Goal: Transaction & Acquisition: Download file/media

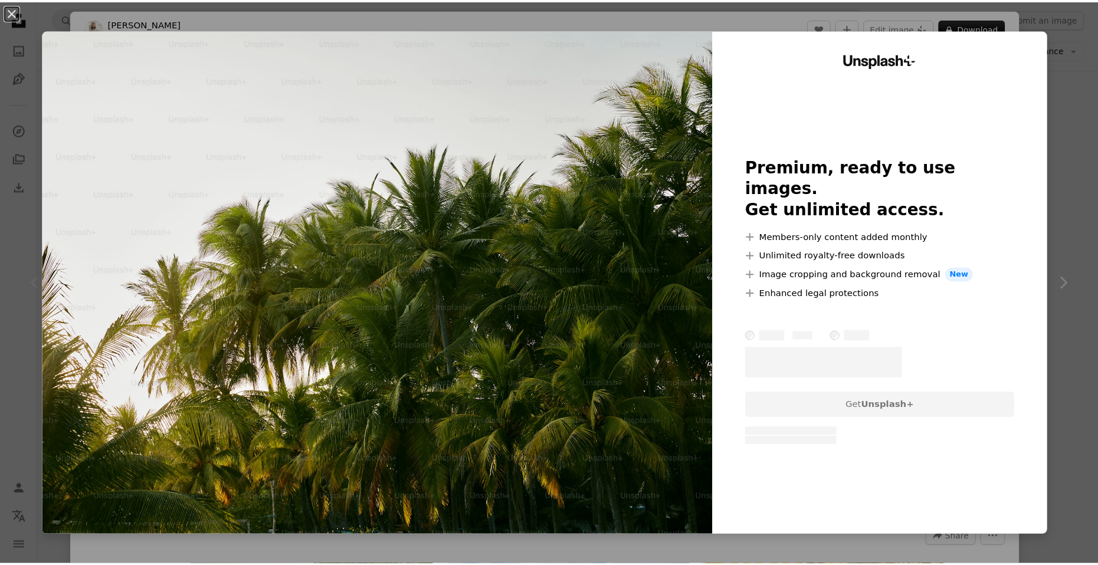
scroll to position [177, 0]
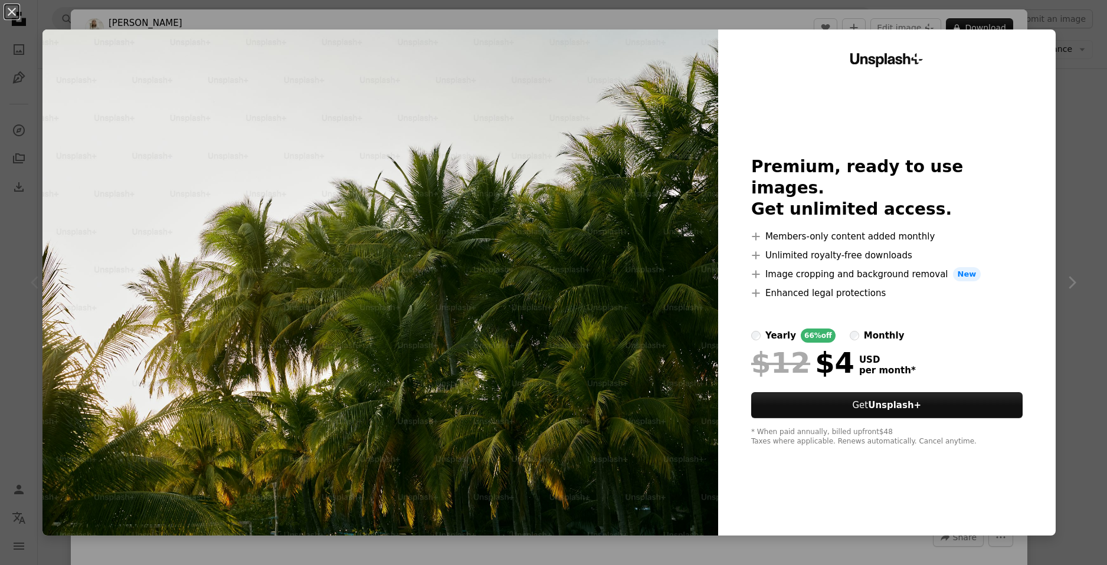
click at [1039, 56] on div "Unsplash+ Premium, ready to use images. Get unlimited access. A plus sign Membe…" at bounding box center [886, 282] width 337 height 506
click at [1058, 67] on div "An X shape Unsplash+ Premium, ready to use images. Get unlimited access. A plus…" at bounding box center [553, 282] width 1107 height 565
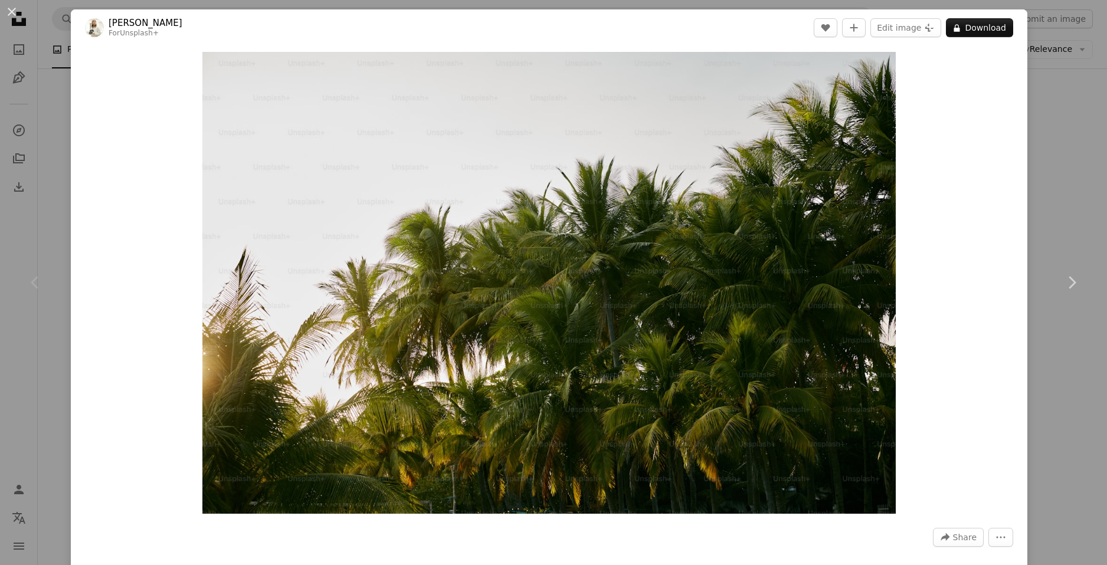
click at [1060, 86] on div "An X shape Chevron left Chevron right [PERSON_NAME] For Unsplash+ A heart A plu…" at bounding box center [553, 282] width 1107 height 565
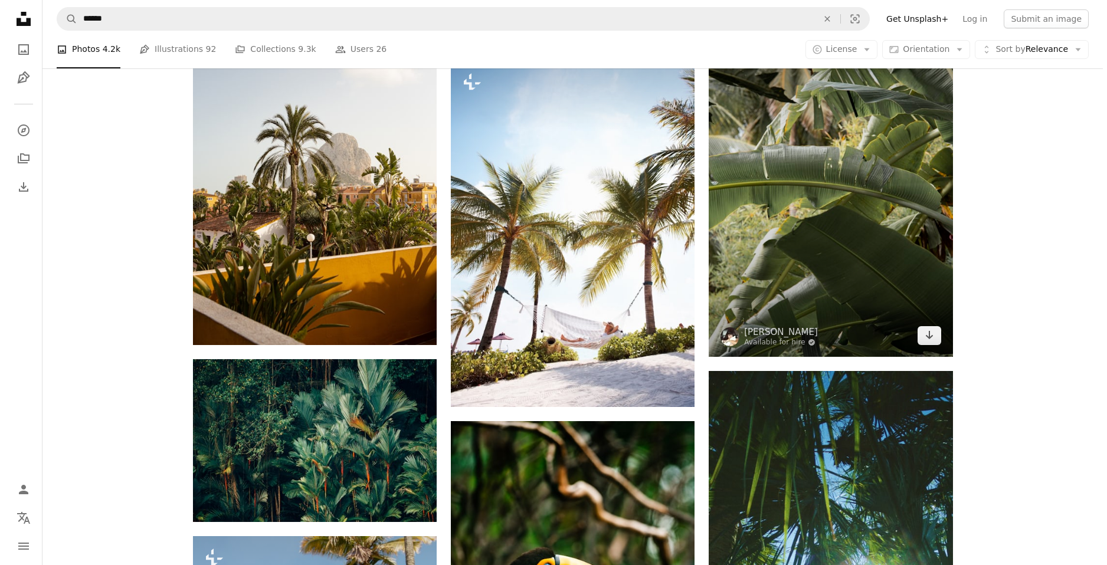
scroll to position [826, 0]
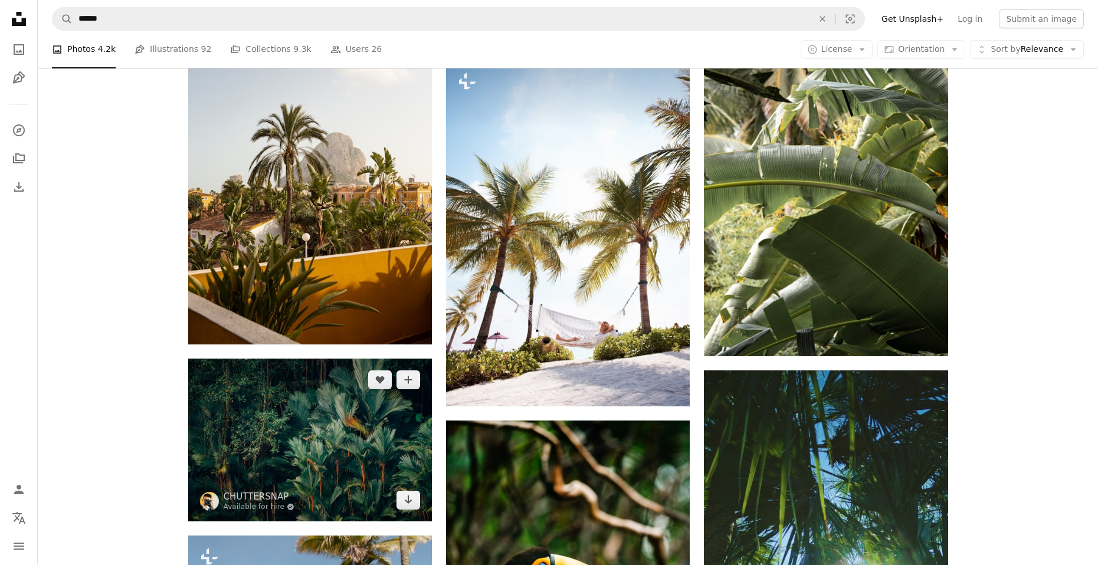
click at [360, 442] on img at bounding box center [310, 440] width 244 height 162
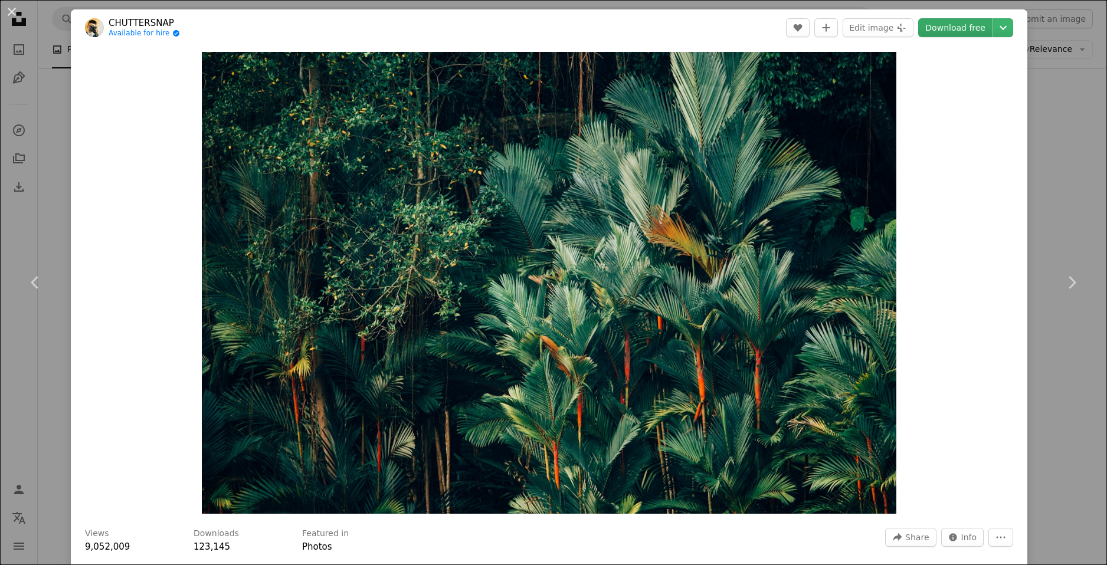
click at [949, 27] on link "Download free" at bounding box center [955, 27] width 74 height 19
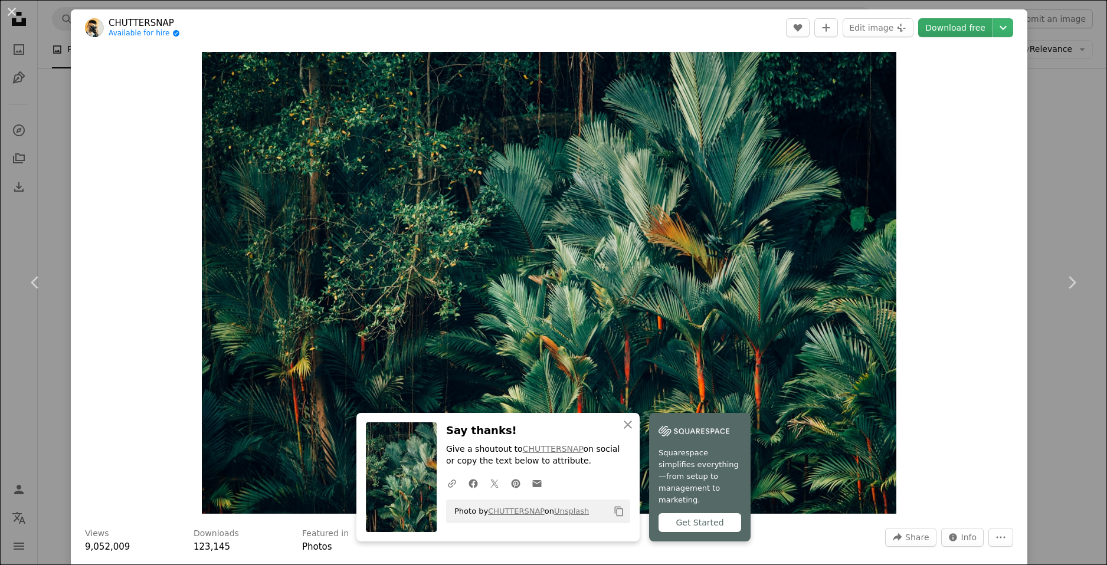
scroll to position [106, 0]
